Goal: Task Accomplishment & Management: Use online tool/utility

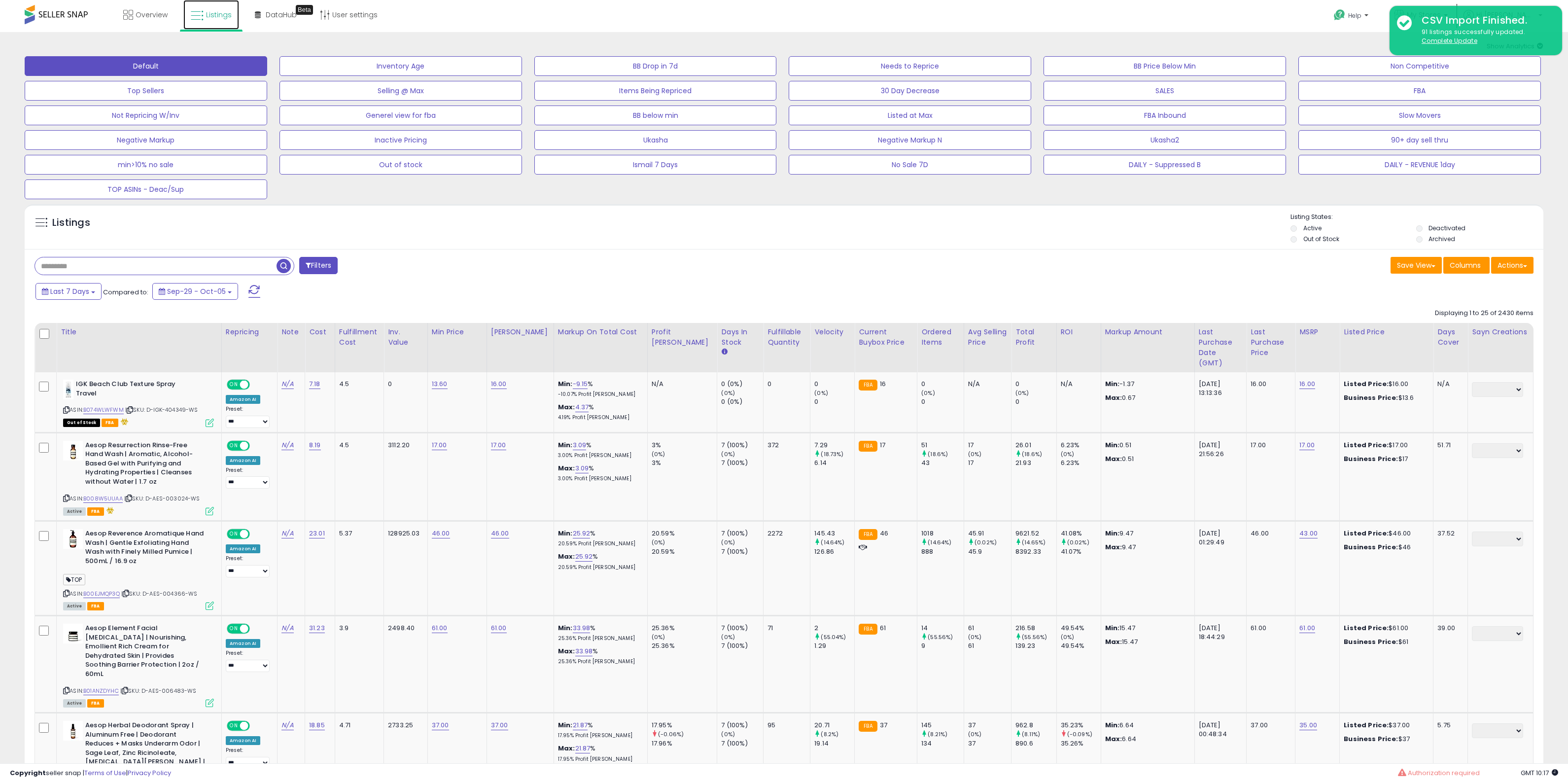
click at [220, 14] on span "Listings" at bounding box center [218, 15] width 26 height 10
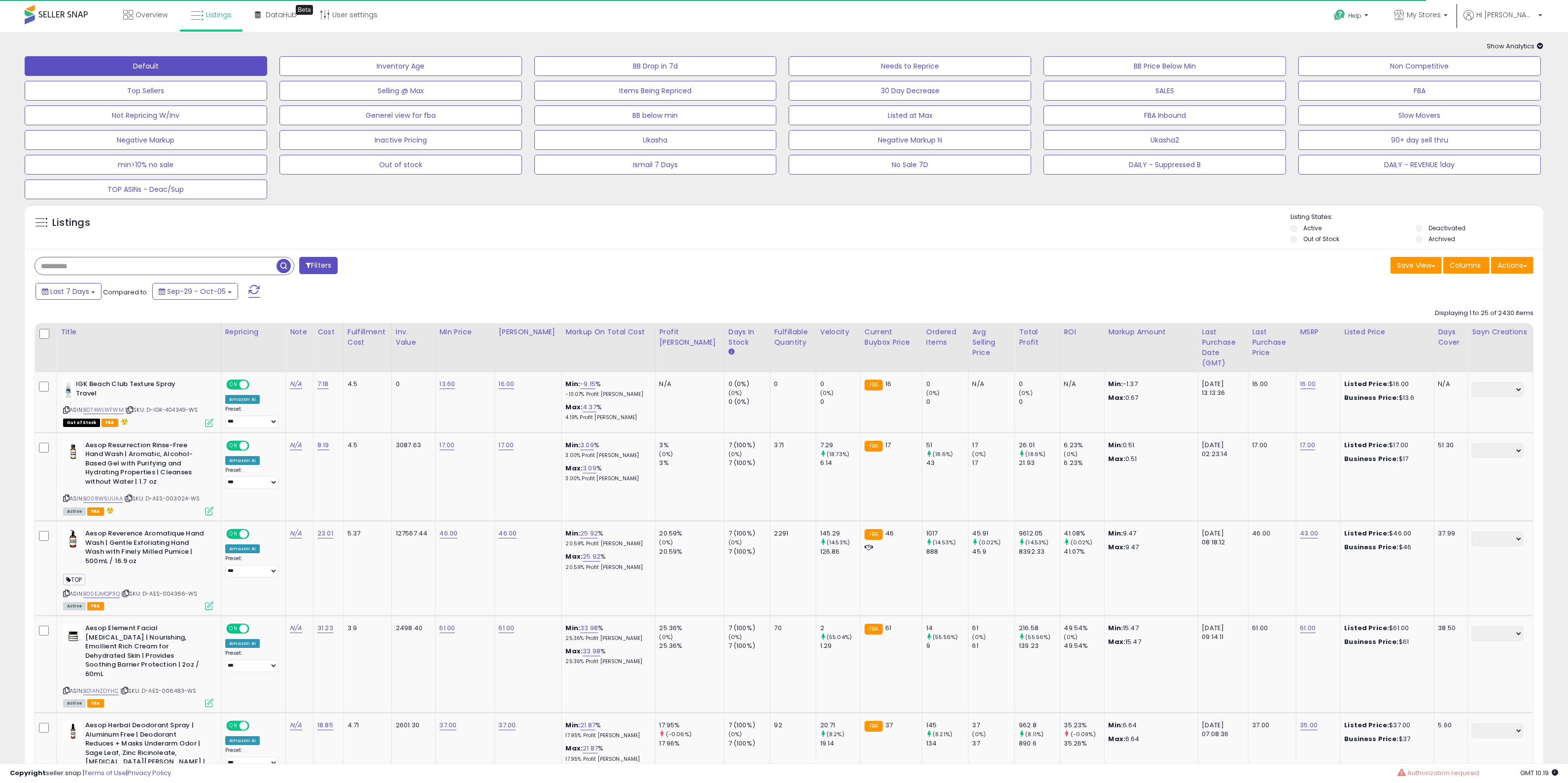
click at [237, 26] on li "Listings" at bounding box center [211, 16] width 62 height 31
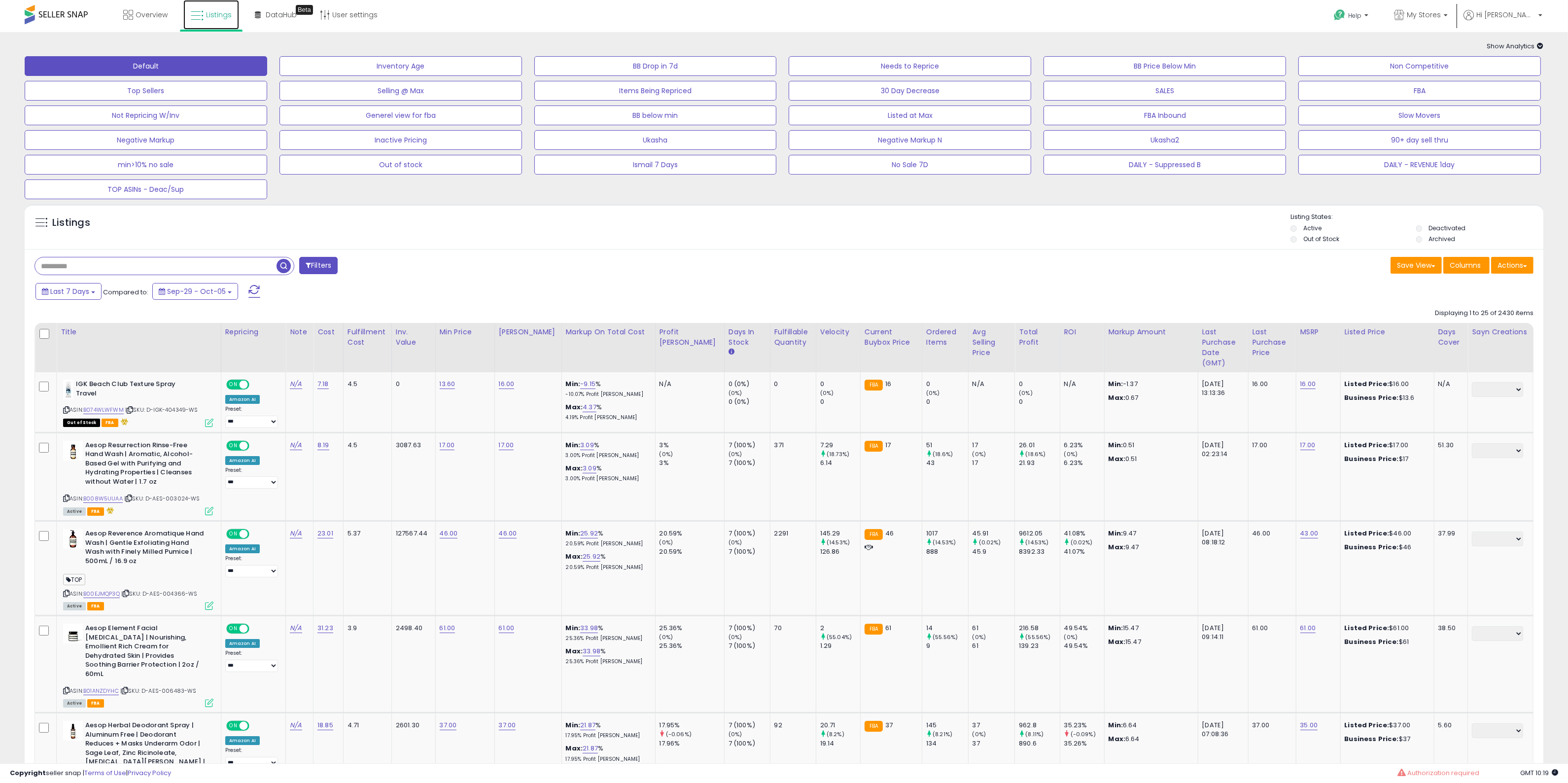
click at [210, 11] on span "Listings" at bounding box center [218, 15] width 26 height 10
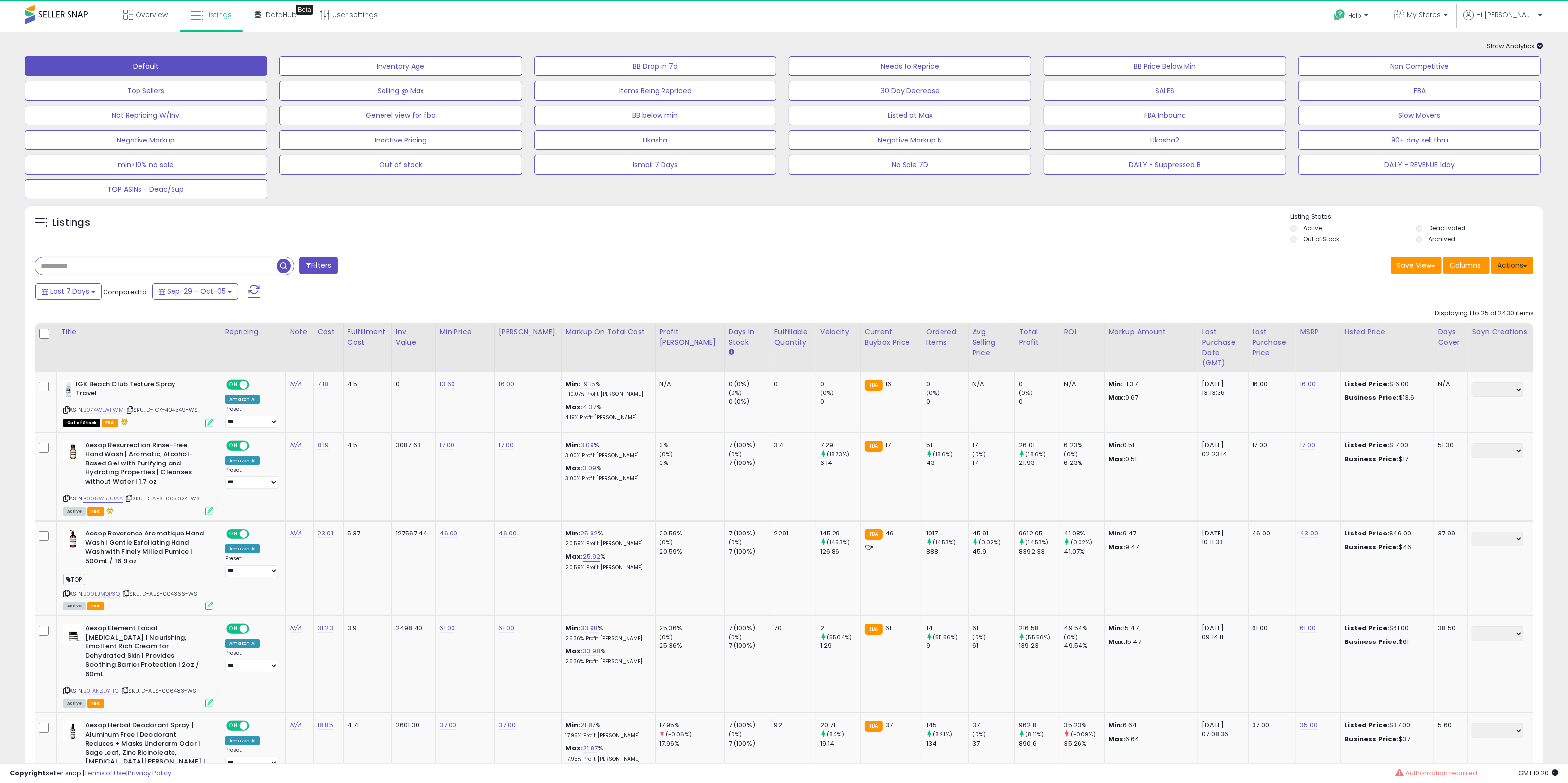
click at [1511, 265] on button "Actions" at bounding box center [1512, 265] width 42 height 17
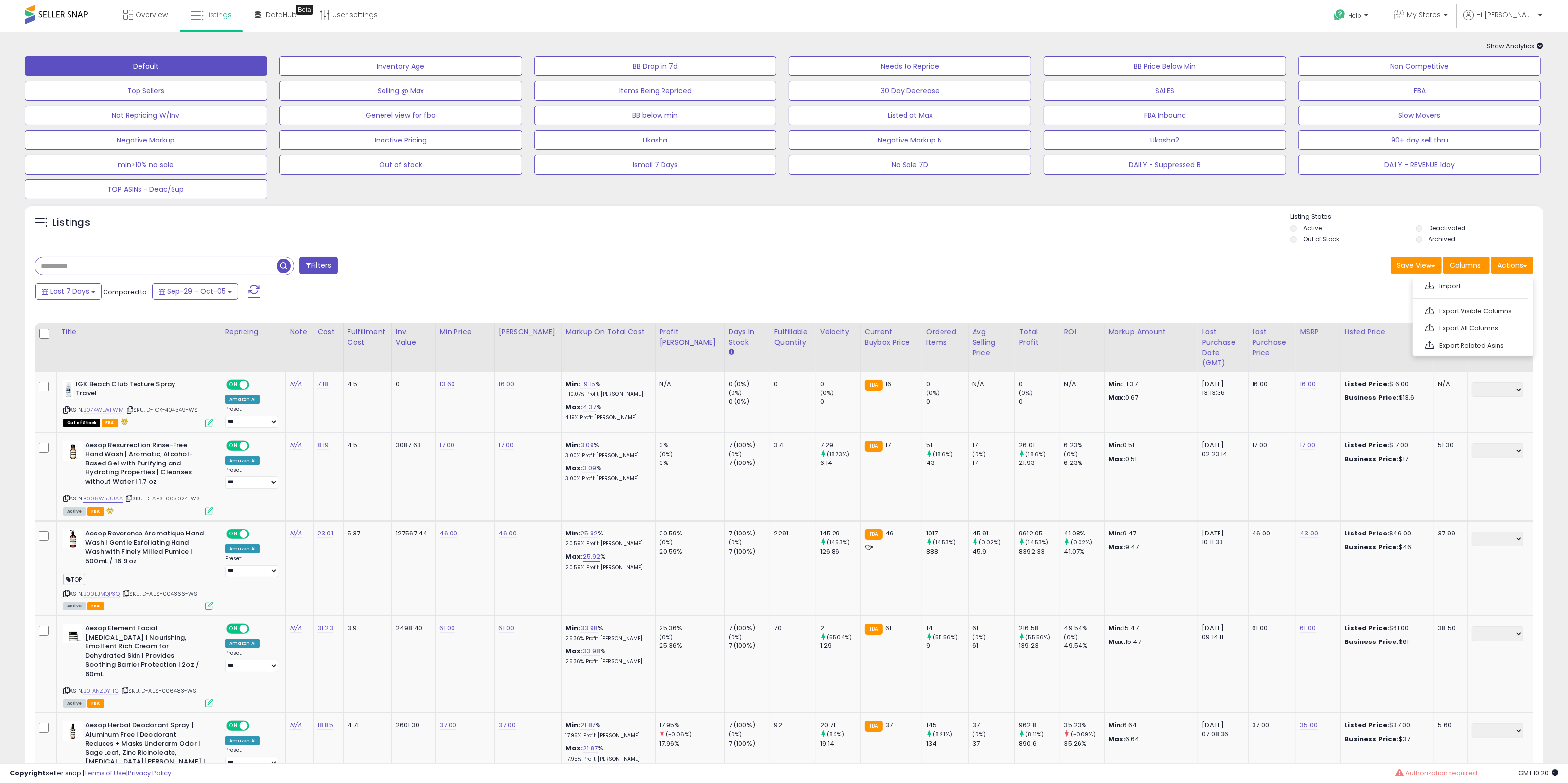
click at [1243, 240] on div "Listings" at bounding box center [784, 229] width 1519 height 33
click at [1514, 259] on button "Actions" at bounding box center [1512, 265] width 42 height 17
drag, startPoint x: 1215, startPoint y: 268, endPoint x: 1183, endPoint y: 267, distance: 32.0
click at [1212, 269] on div "Save View Save As New View Update Current View Columns Actions Import Export Vi…" at bounding box center [1163, 266] width 757 height 20
click at [208, 16] on span "Listings" at bounding box center [218, 15] width 26 height 10
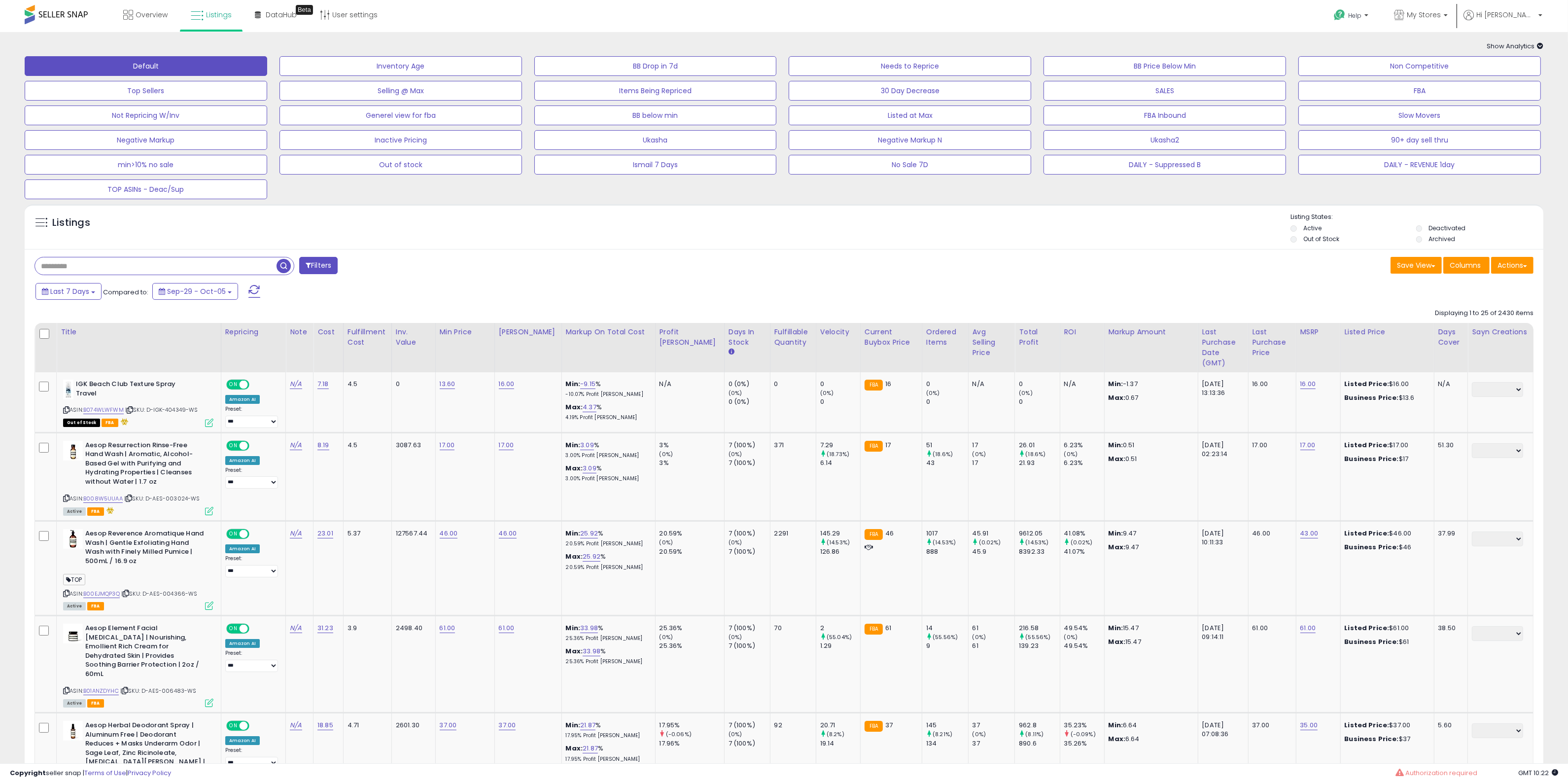
click at [1090, 245] on div "Listings" at bounding box center [784, 229] width 1519 height 33
click at [1095, 243] on div "Listings" at bounding box center [784, 229] width 1519 height 33
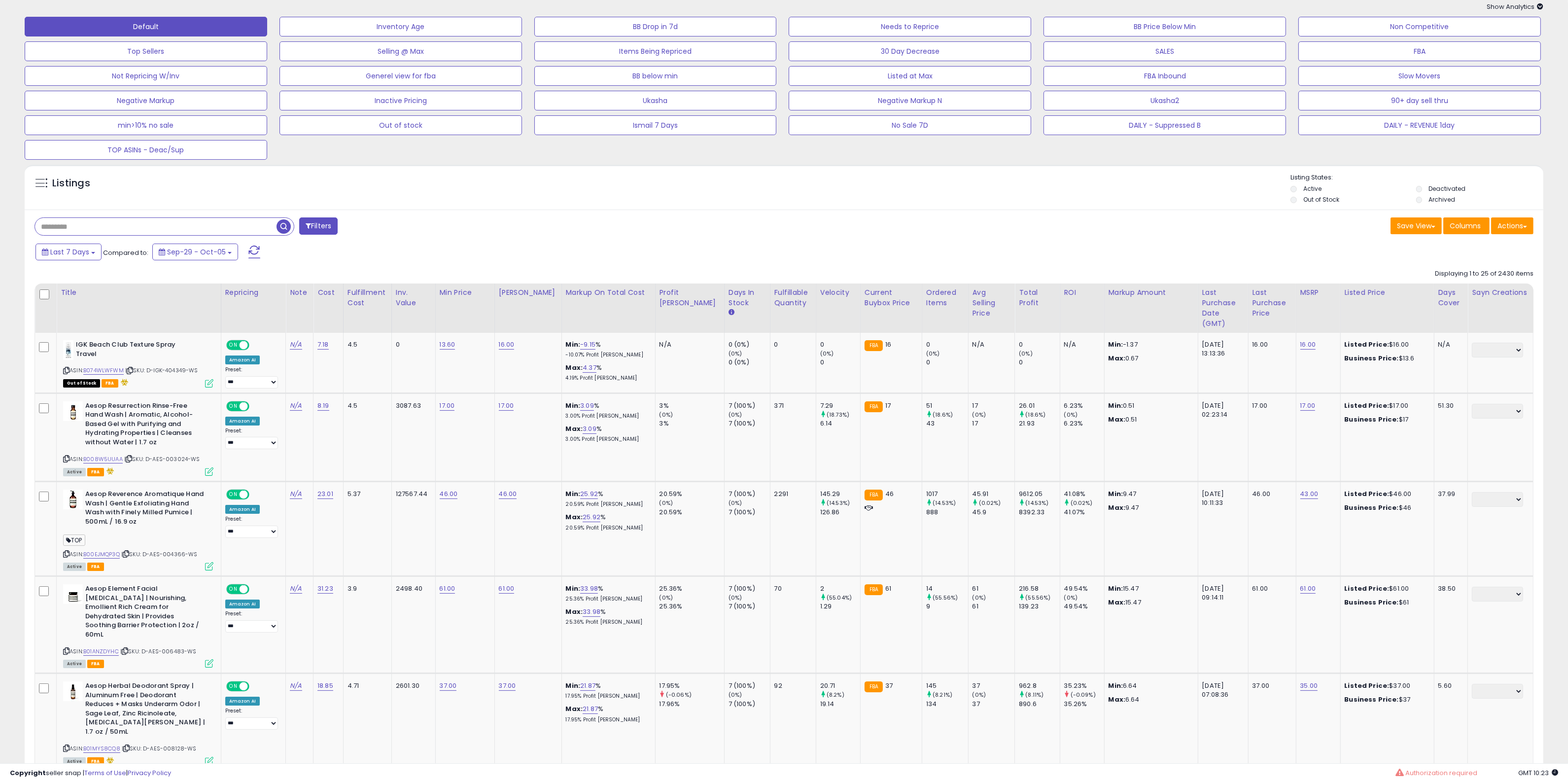
scroll to position [62, 0]
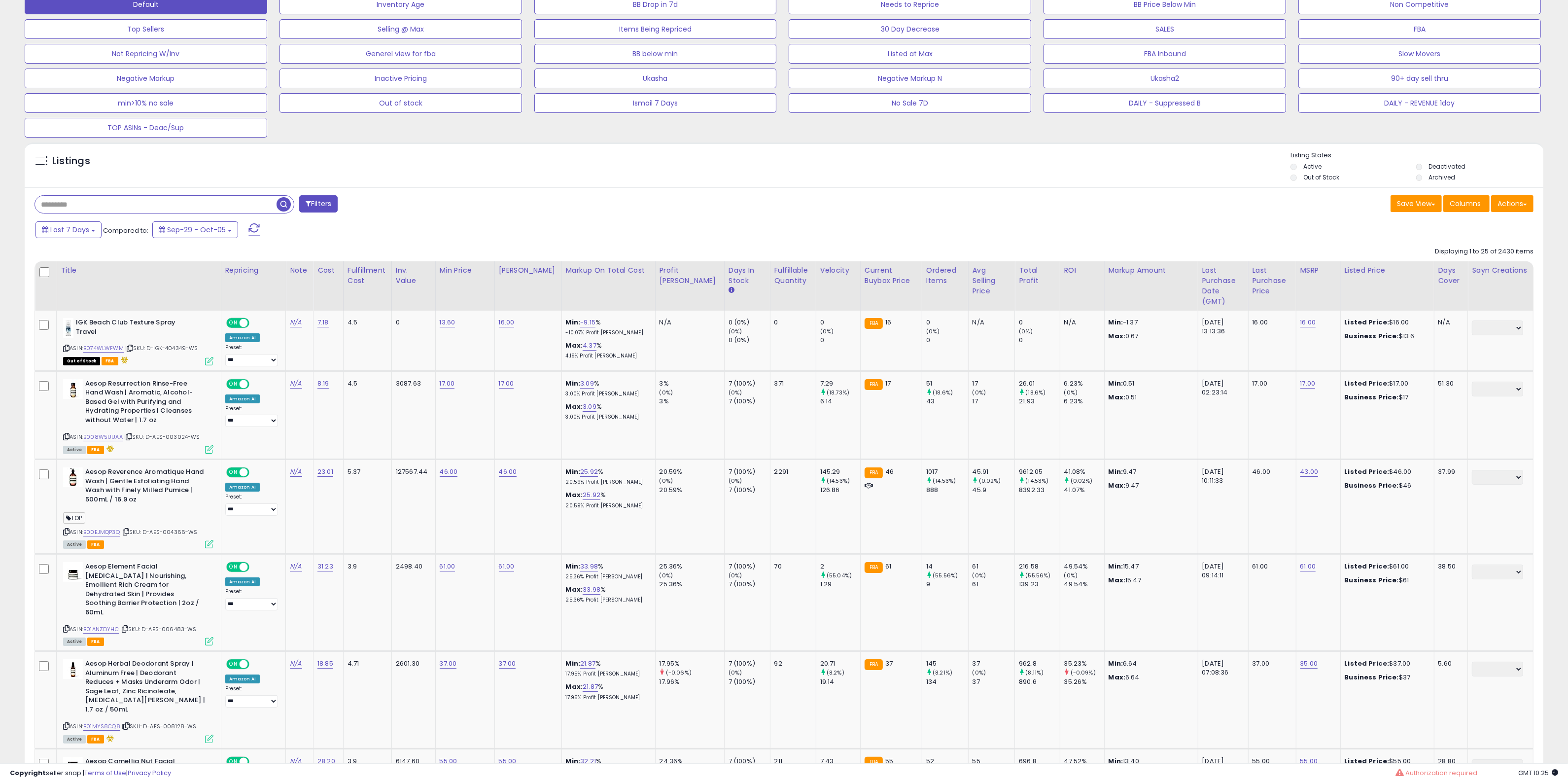
click at [643, 183] on div "Listings" at bounding box center [784, 167] width 1519 height 33
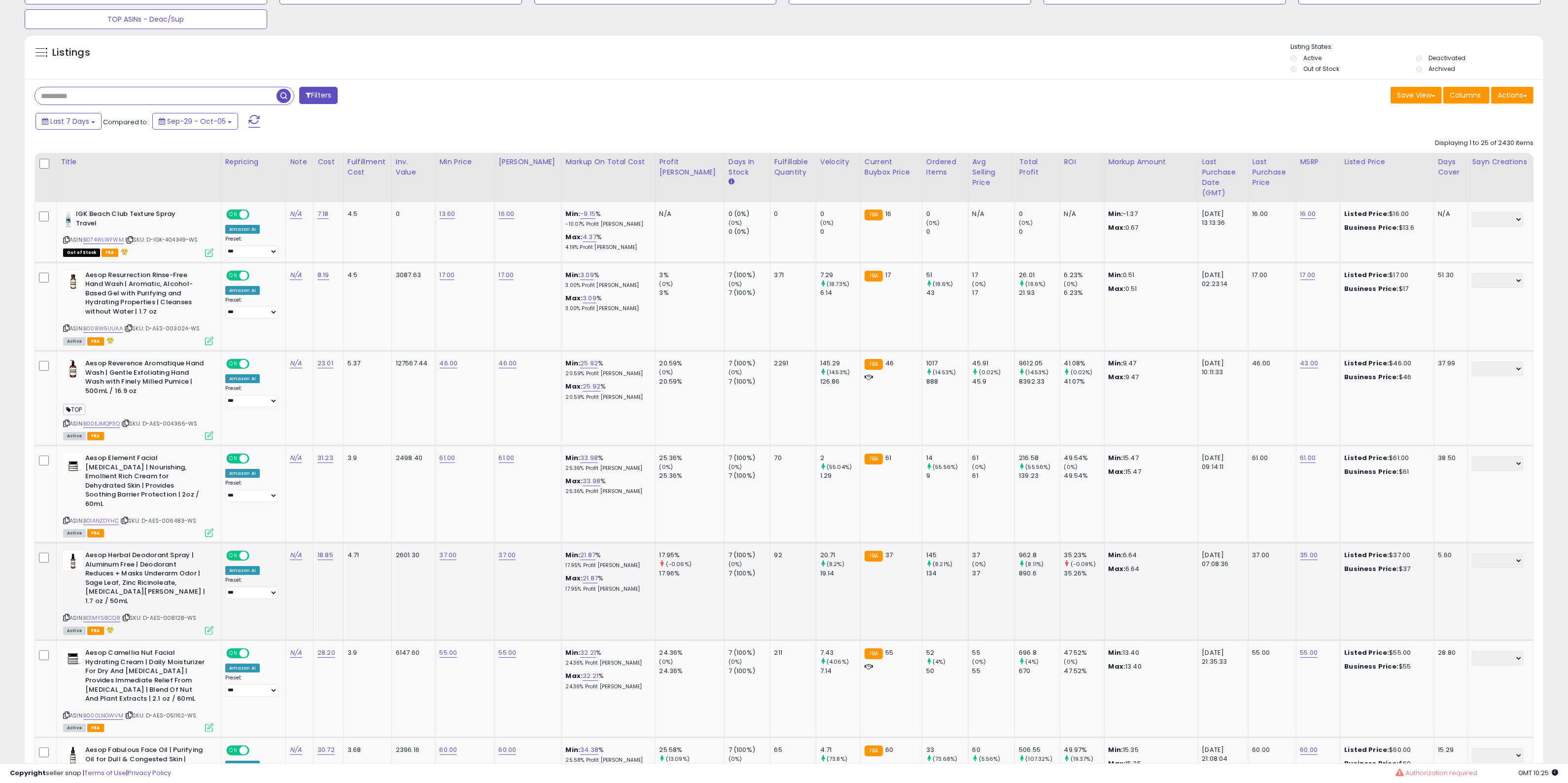
scroll to position [247, 0]
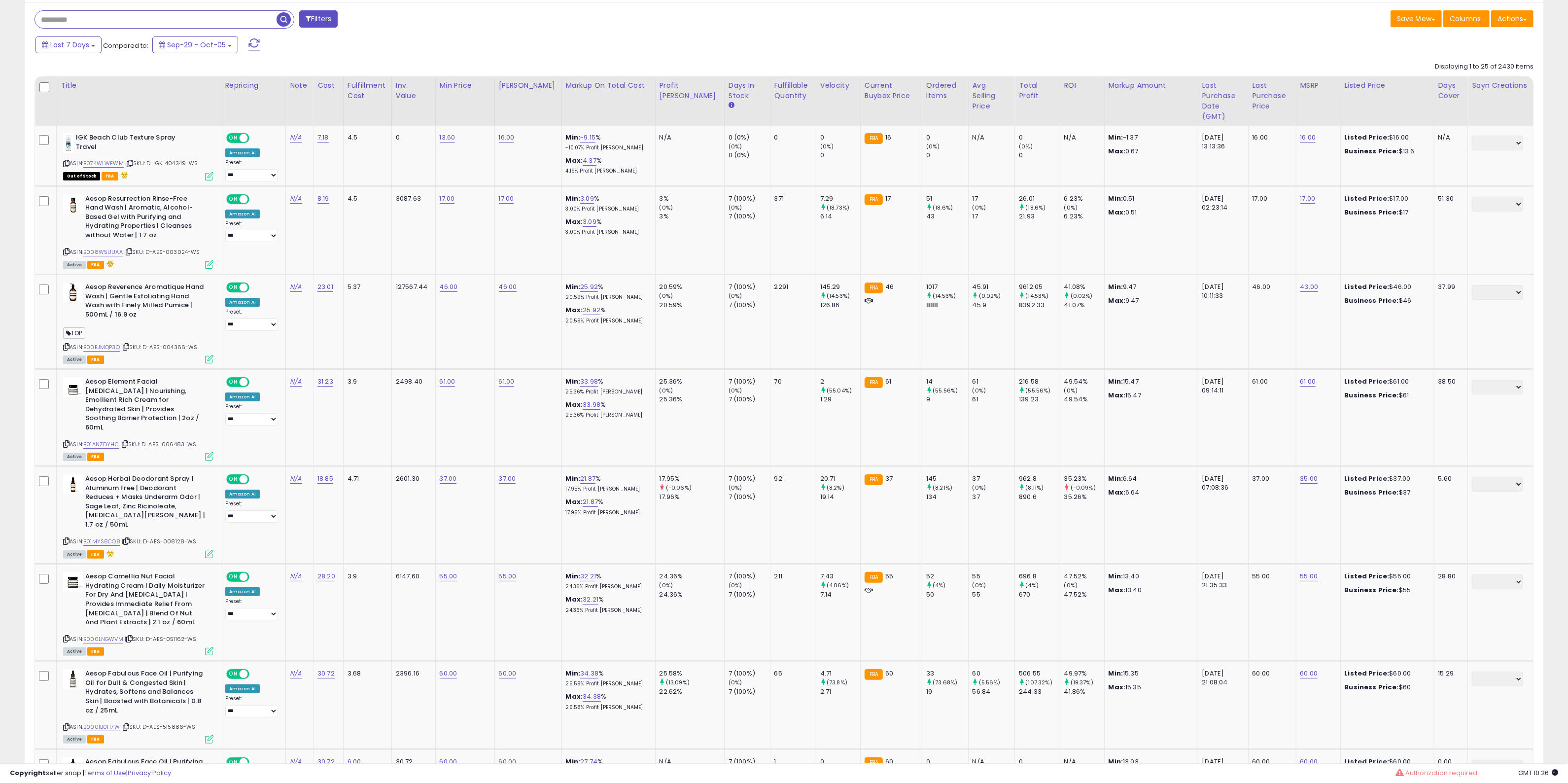
click at [1134, 38] on div "Last 7 Days Compared to: Sep-29 - Oct-05" at bounding box center [595, 46] width 1124 height 22
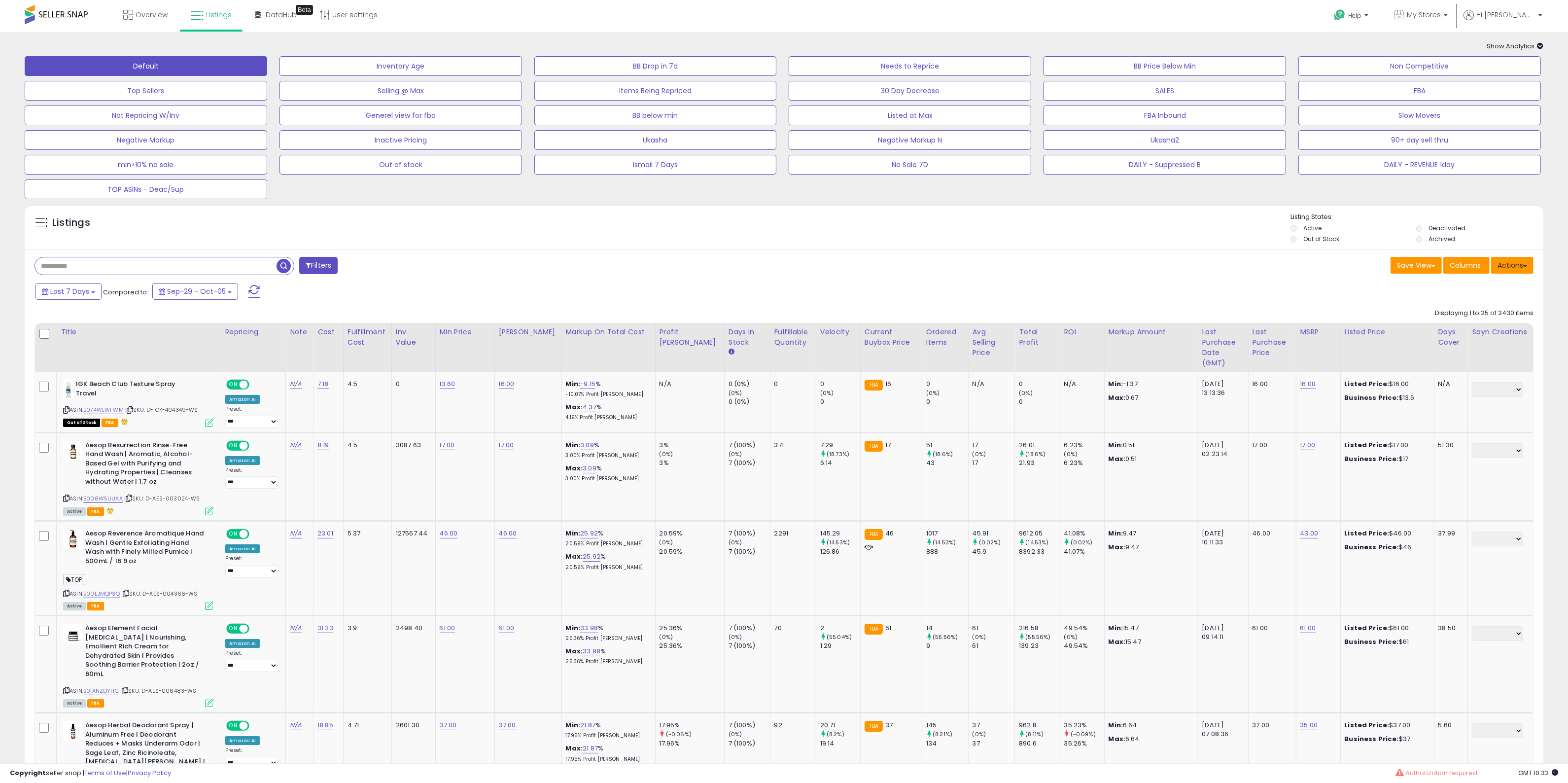
click at [1513, 268] on button "Actions" at bounding box center [1512, 265] width 42 height 17
click at [1481, 283] on link "Import" at bounding box center [1472, 286] width 108 height 15
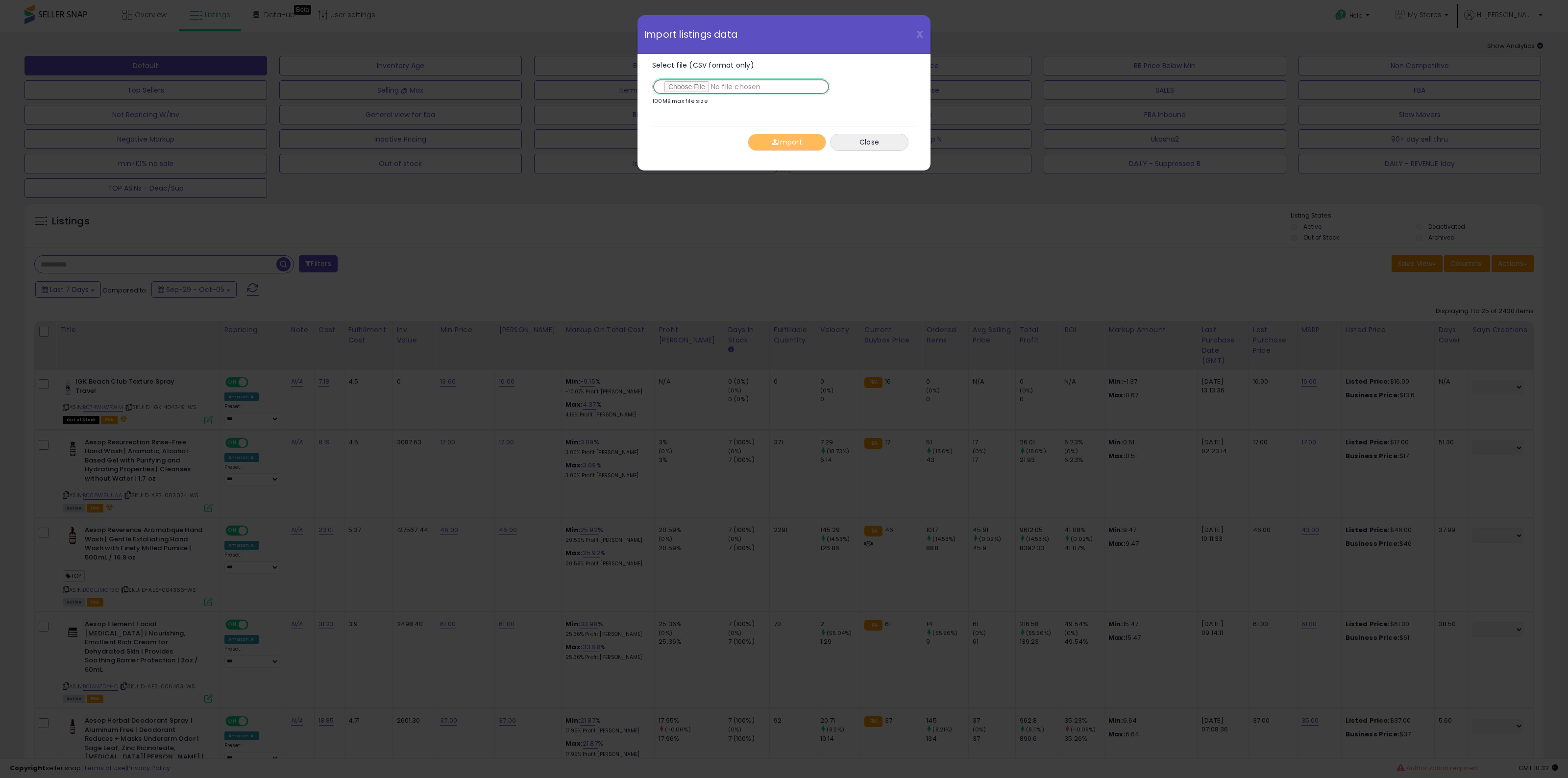
click at [689, 86] on input "Select file (CSV format only)" at bounding box center [741, 86] width 178 height 17
type input "**********"
click at [799, 147] on button "Import" at bounding box center [787, 142] width 78 height 17
